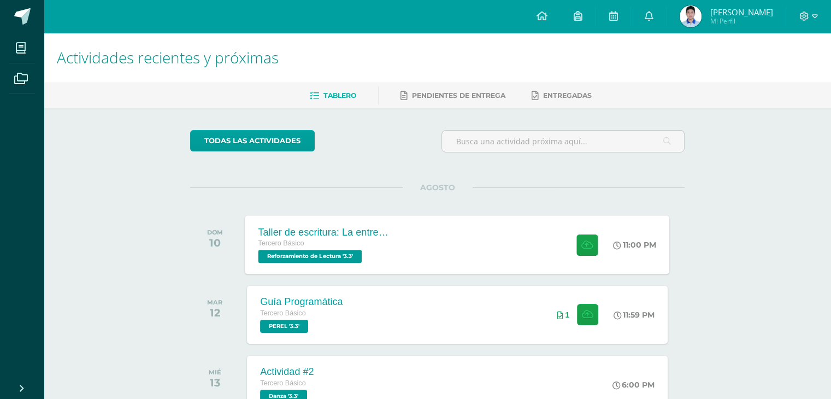
click at [466, 239] on div "Taller de escritura: La entrevista Tercero Básico Reforzamiento de Lectura '3.3…" at bounding box center [457, 244] width 425 height 58
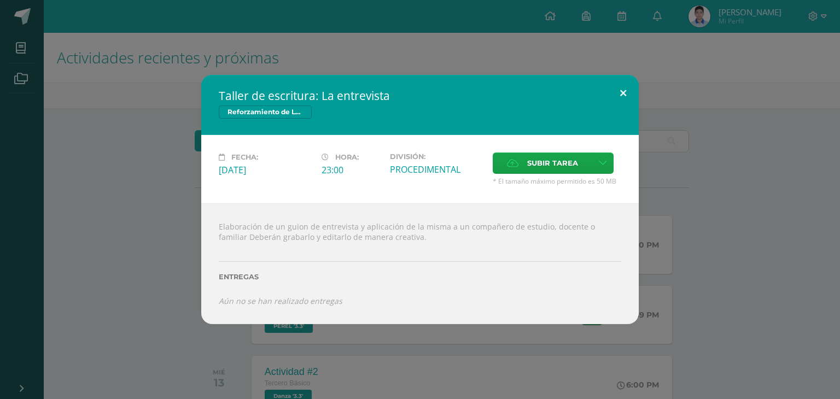
click at [623, 87] on button at bounding box center [622, 93] width 31 height 37
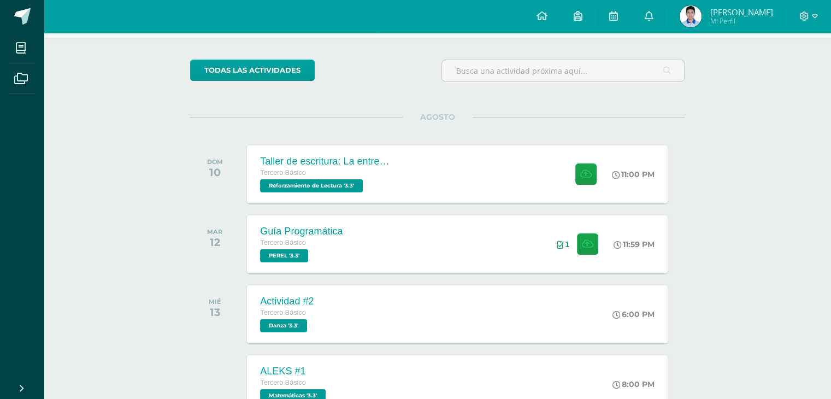
scroll to position [388, 0]
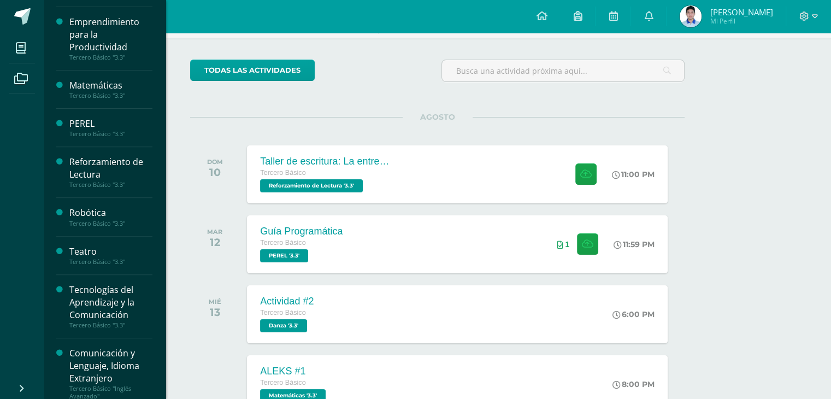
click at [90, 173] on div "Reforzamiento de Lectura" at bounding box center [110, 168] width 83 height 25
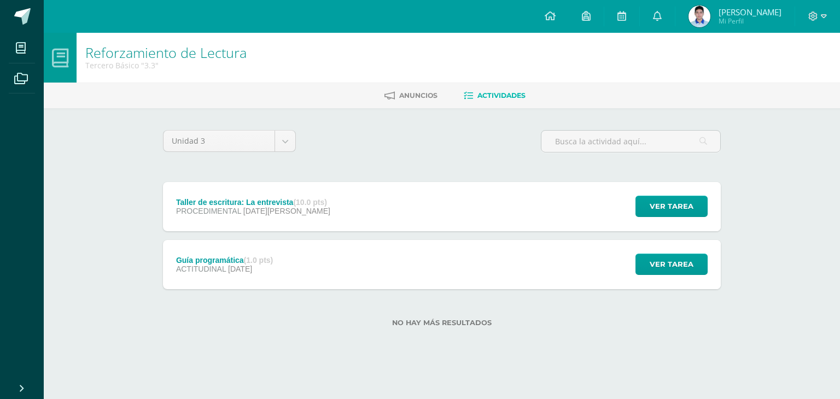
click at [530, 261] on div "Guía programática (1.0 pts) ACTITUDINAL 31 de Julio Ver tarea Guía programática…" at bounding box center [442, 264] width 558 height 49
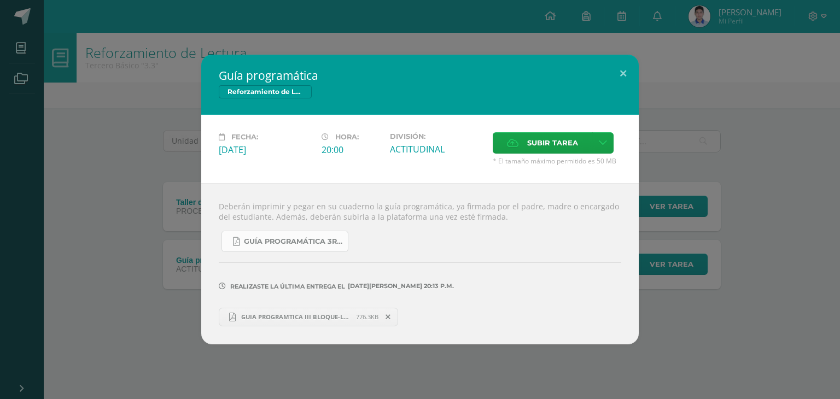
click at [303, 241] on span "Guía programática 3ro. Básico 1,2 y 3.pdf" at bounding box center [293, 241] width 98 height 9
